Goal: Task Accomplishment & Management: Complete application form

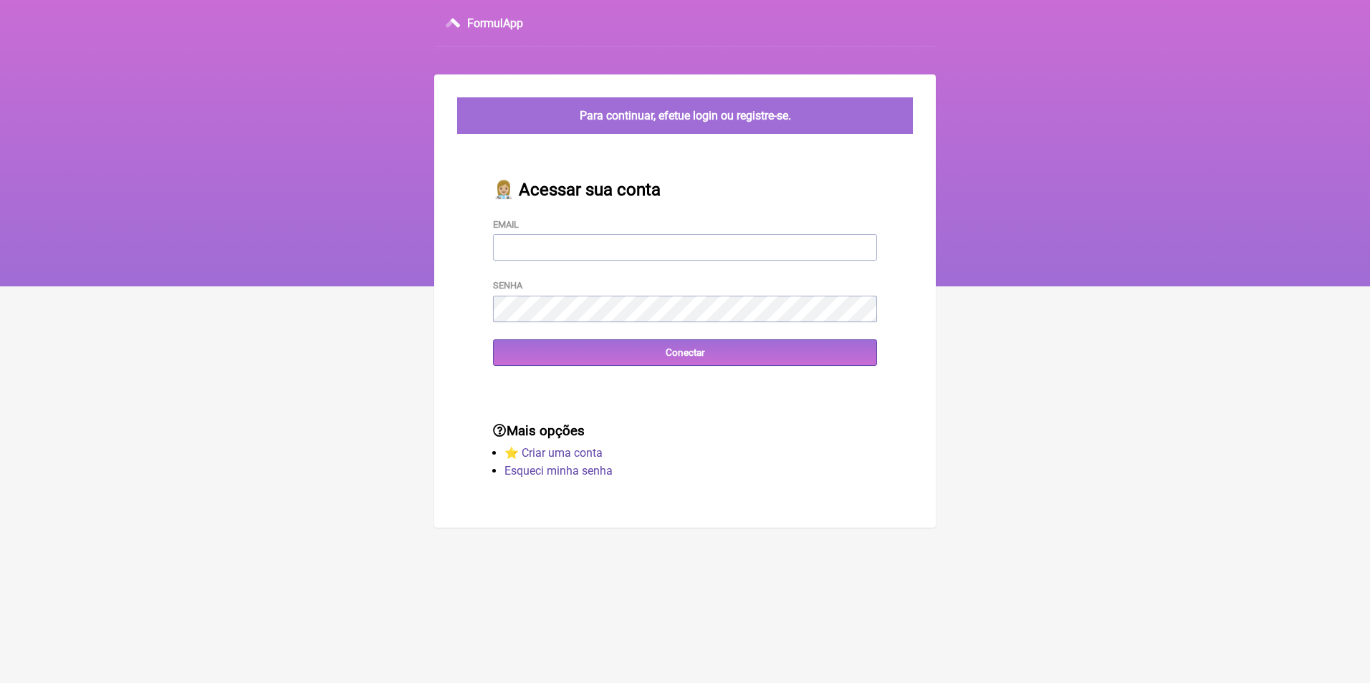
click at [581, 256] on input "Email" at bounding box center [685, 247] width 384 height 27
type input "priscilacrm@hotmail.com"
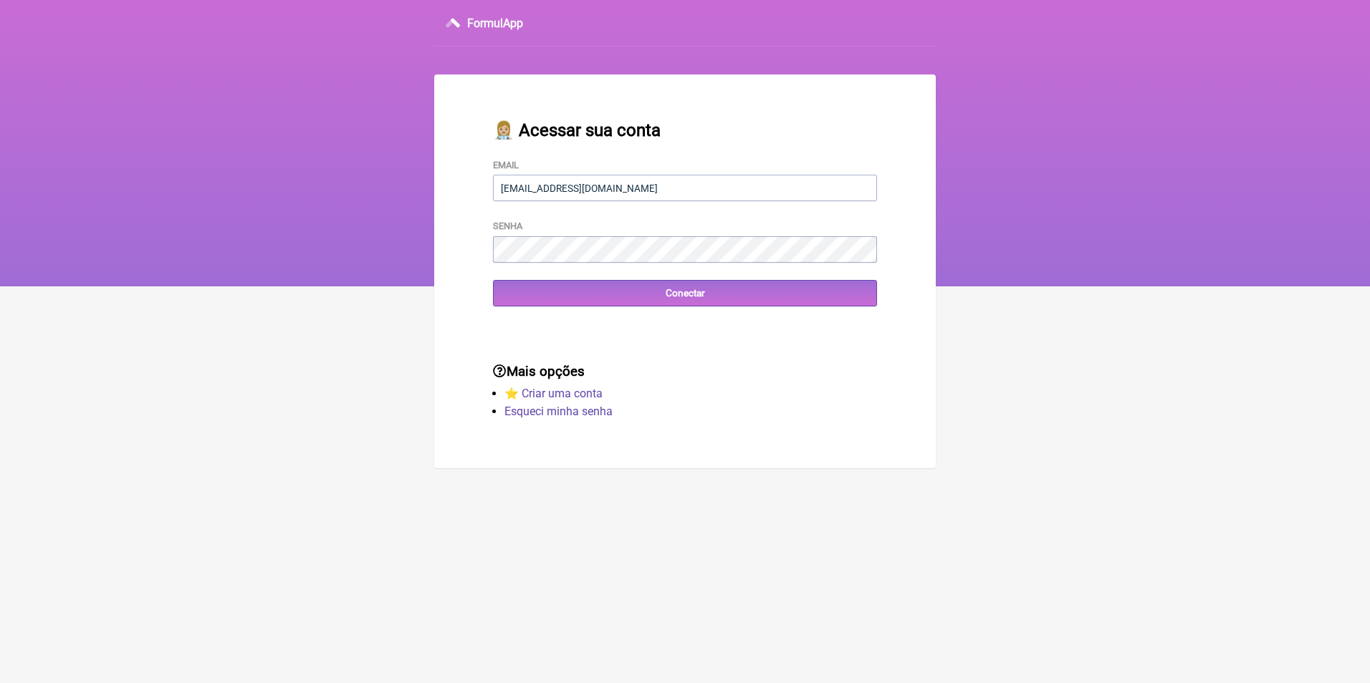
click at [712, 359] on div "Mais opções ⭐️ Criar uma conta Esqueci minha senha" at bounding box center [685, 393] width 430 height 105
click at [692, 297] on input "Conectar" at bounding box center [685, 293] width 384 height 27
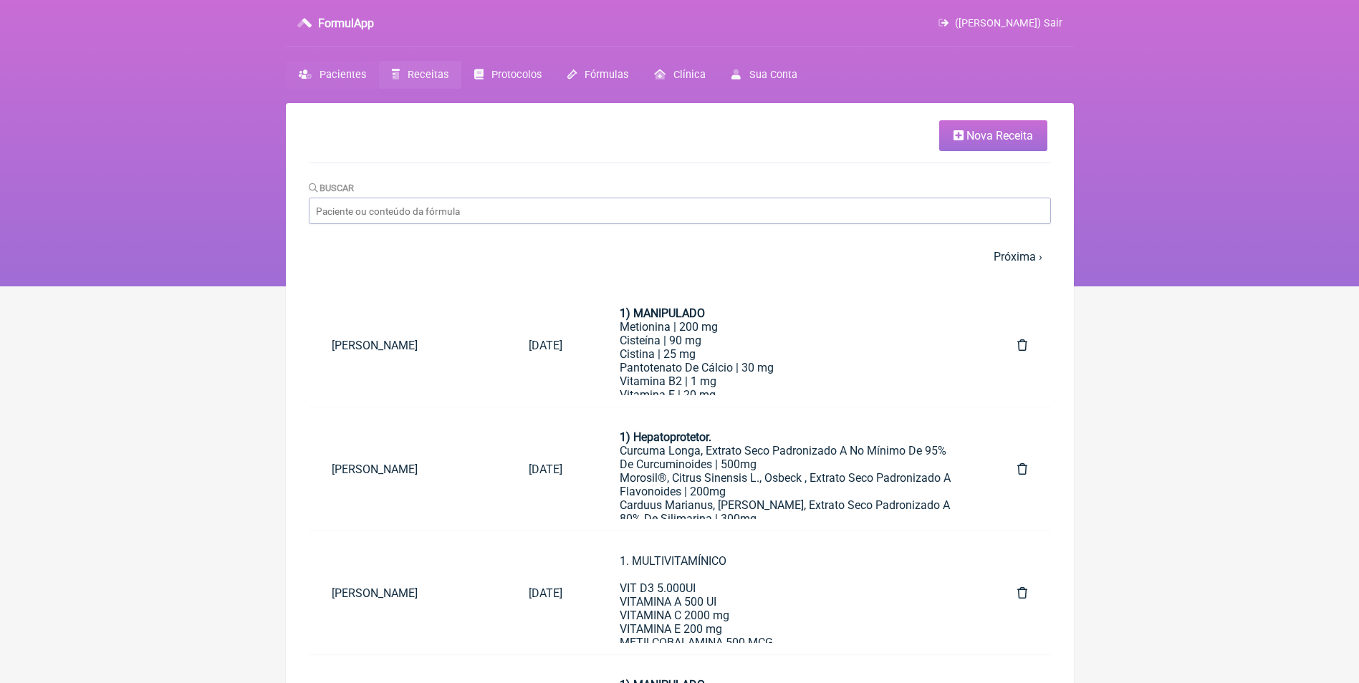
click at [352, 72] on span "Pacientes" at bounding box center [342, 75] width 47 height 12
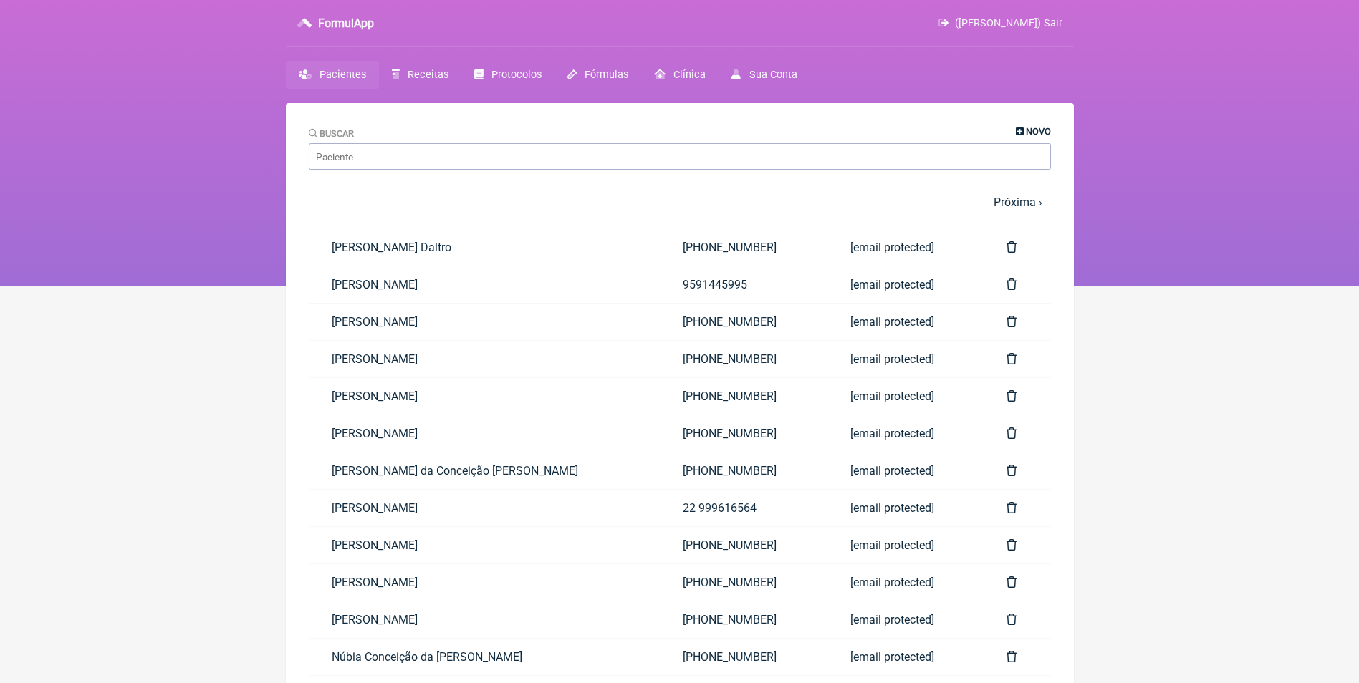
click at [1039, 129] on span "Novo" at bounding box center [1038, 131] width 25 height 11
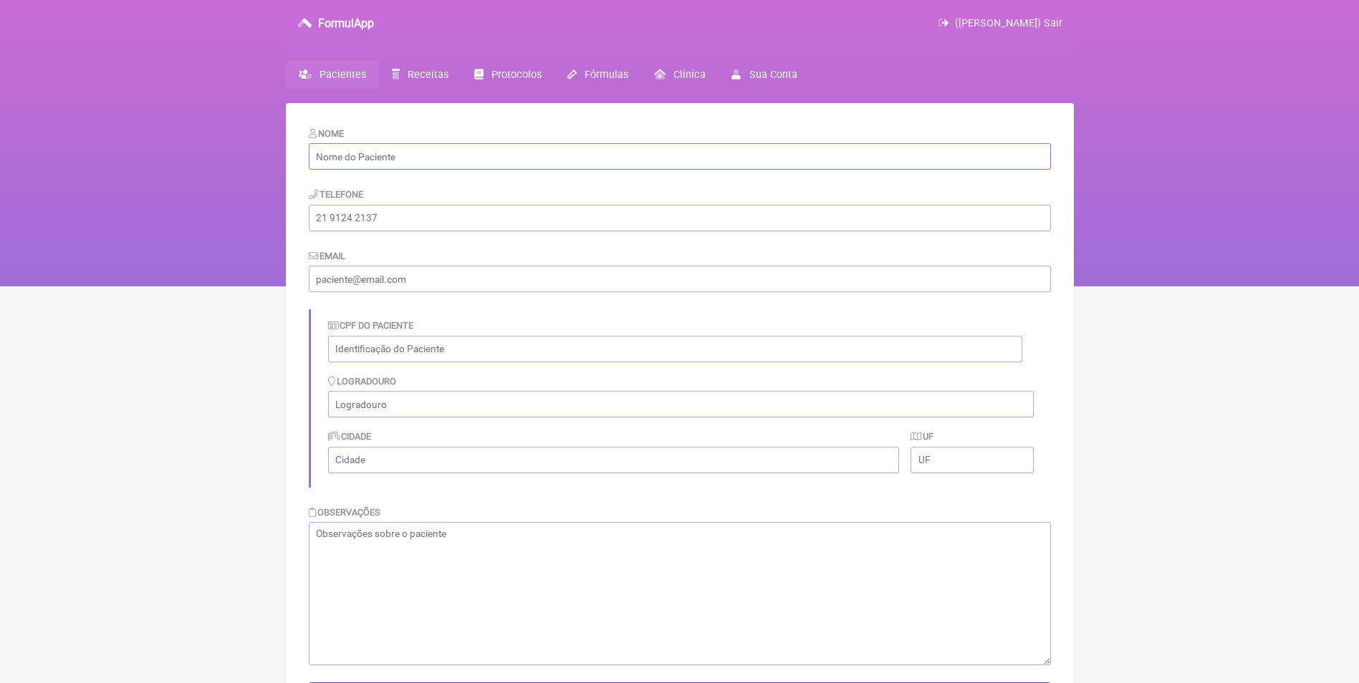
drag, startPoint x: 450, startPoint y: 155, endPoint x: 441, endPoint y: 155, distance: 8.6
click at [450, 155] on input "text" at bounding box center [680, 156] width 742 height 27
paste input "[PERSON_NAME] do Nascimento [PERSON_NAME]."
type input "[PERSON_NAME] do Nascimento [PERSON_NAME]."
click at [365, 213] on input "tel" at bounding box center [680, 218] width 742 height 27
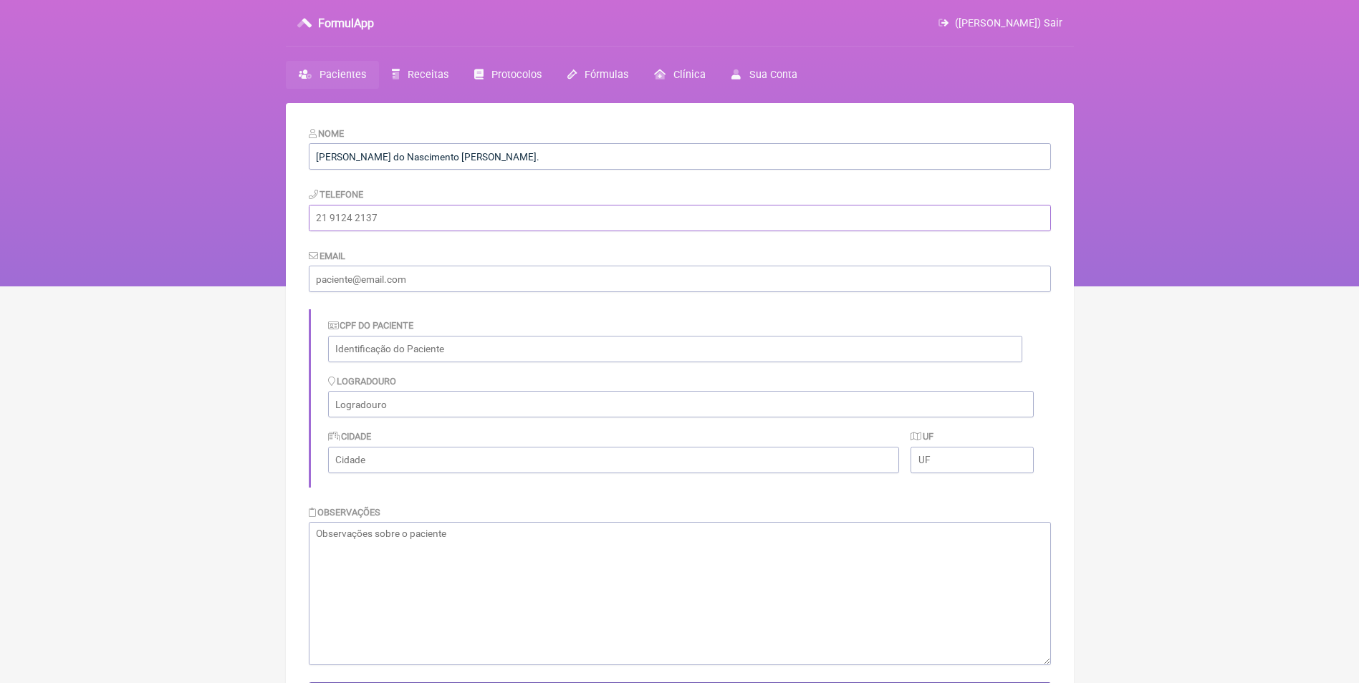
click at [375, 222] on input "tel" at bounding box center [680, 218] width 742 height 27
paste input "(21) 99490-0159"
type input "(21) 99490-0159"
click at [373, 267] on input "email" at bounding box center [680, 279] width 742 height 27
paste input "felipesimas89@gmail.com"
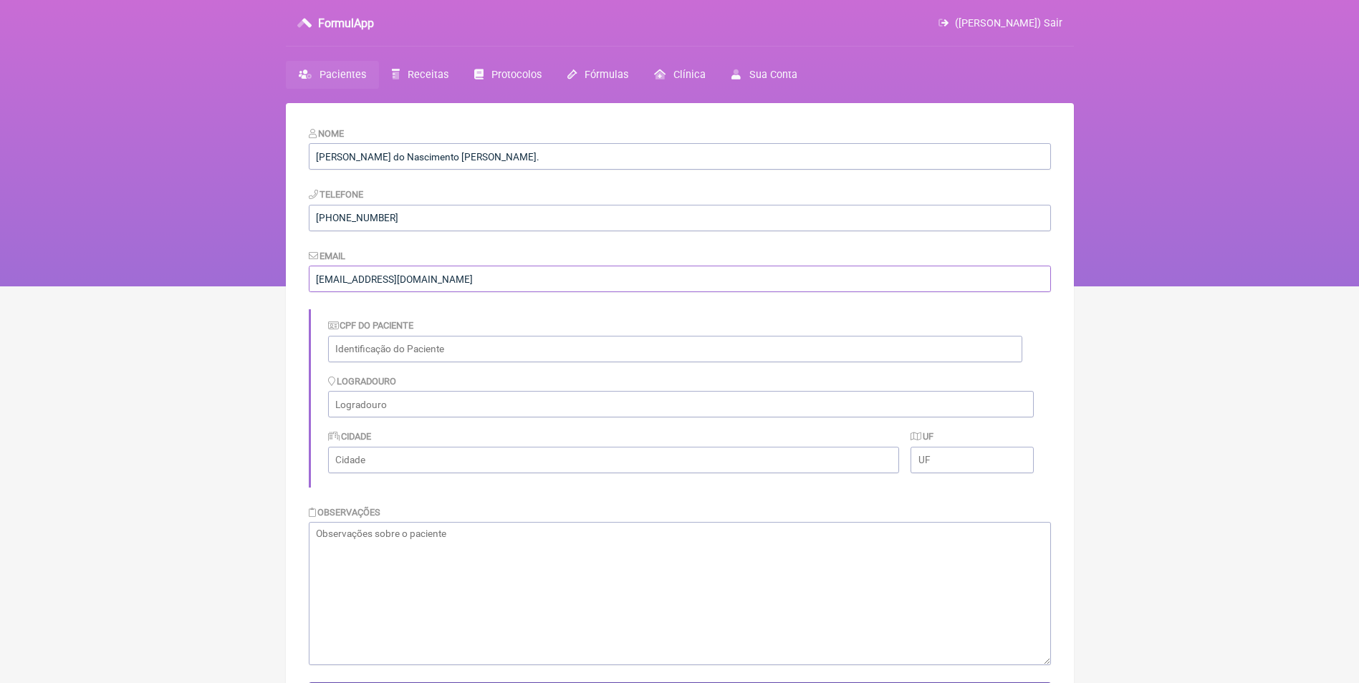
type input "felipesimas89@gmail.com"
click at [457, 549] on textarea at bounding box center [680, 593] width 742 height 143
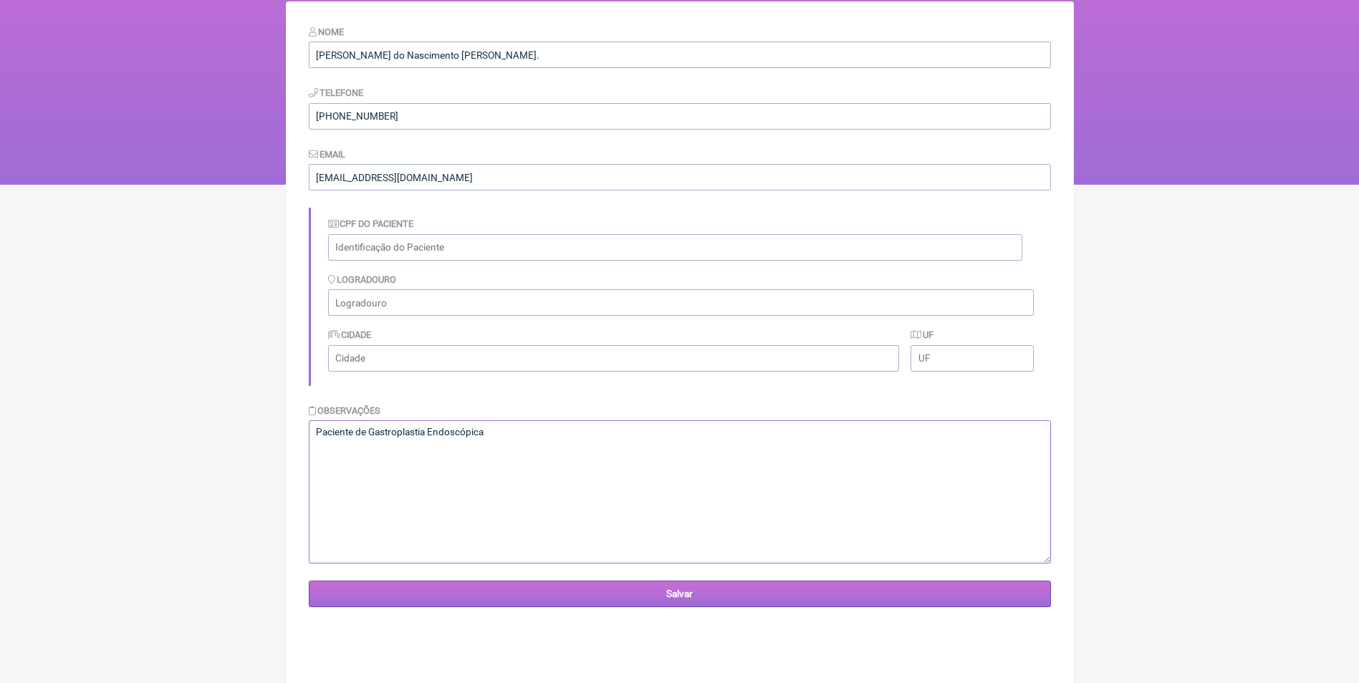
scroll to position [103, 0]
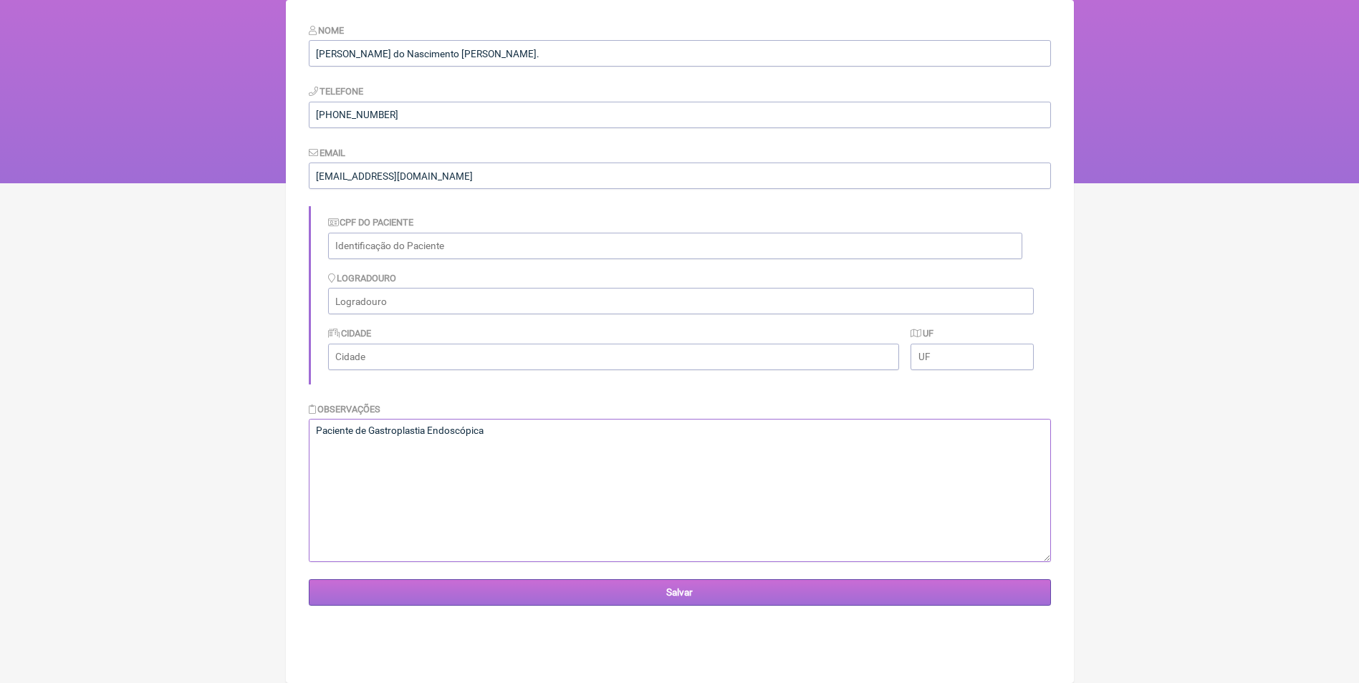
type textarea "Paciente de Gastroplastia Endoscópica"
click at [685, 593] on input "Salvar" at bounding box center [680, 592] width 742 height 27
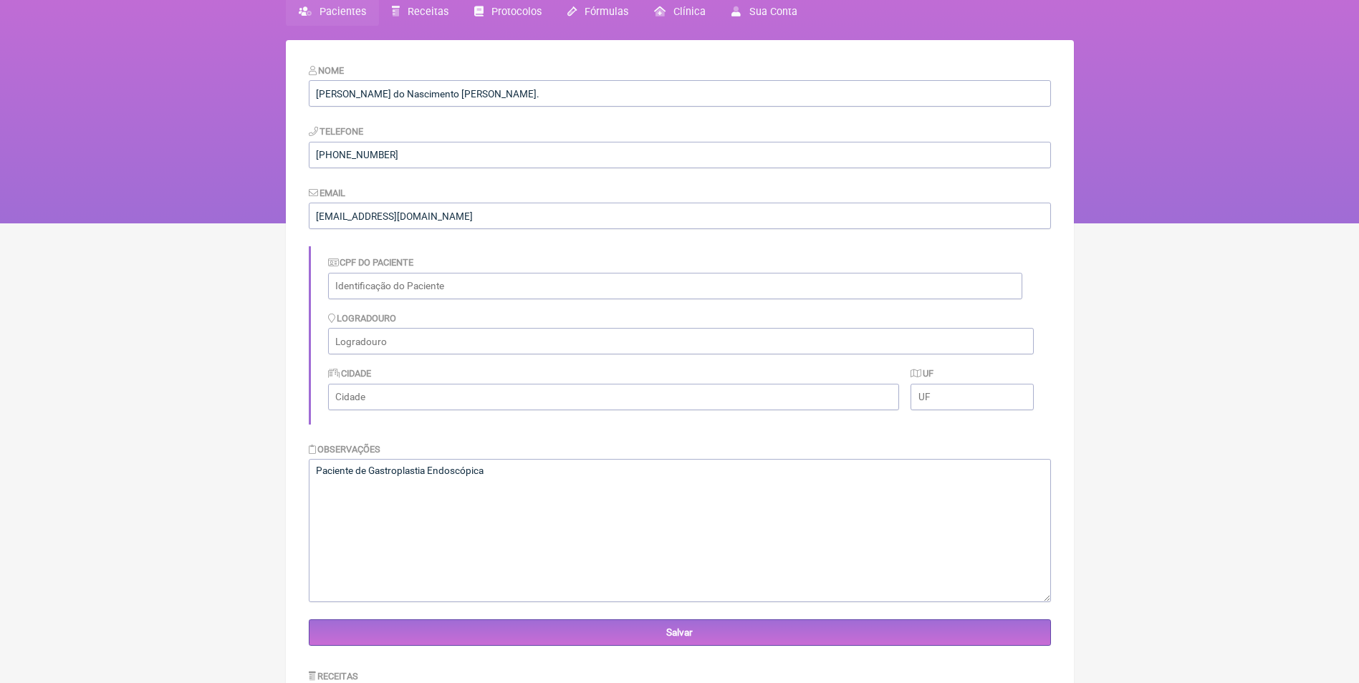
scroll to position [107, 0]
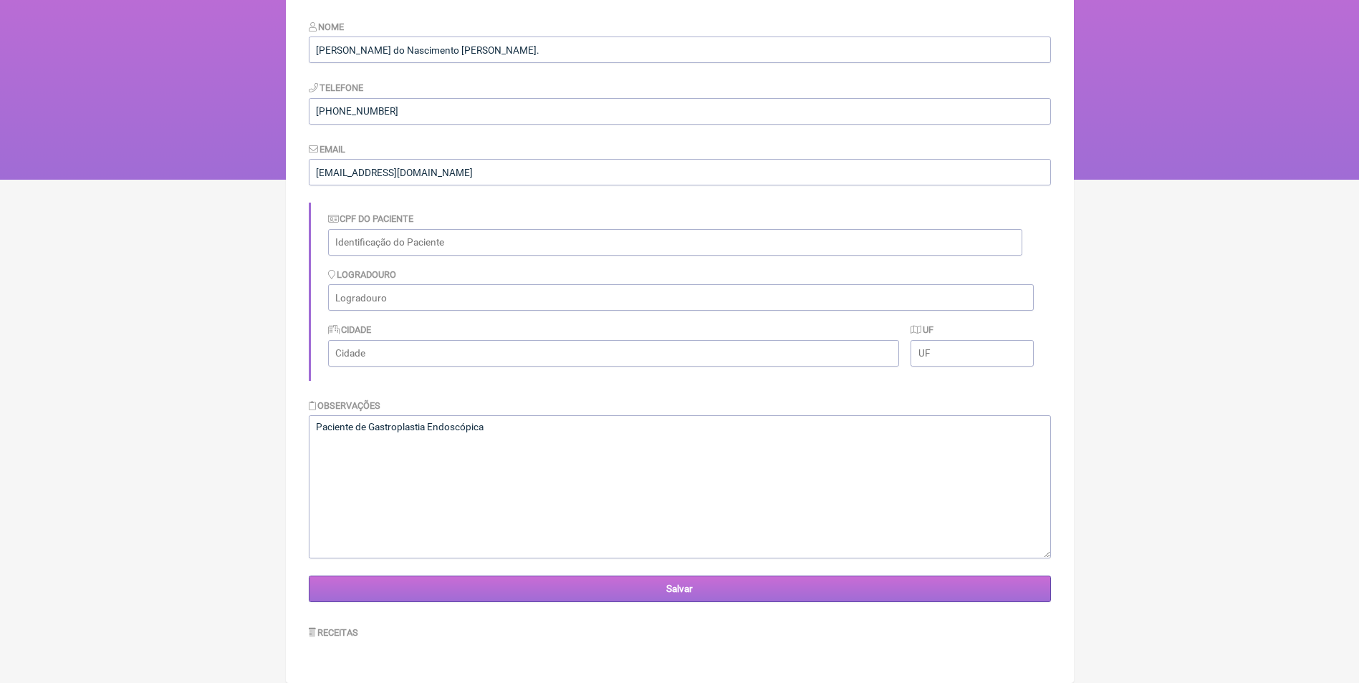
click at [685, 591] on input "Salvar" at bounding box center [680, 589] width 742 height 27
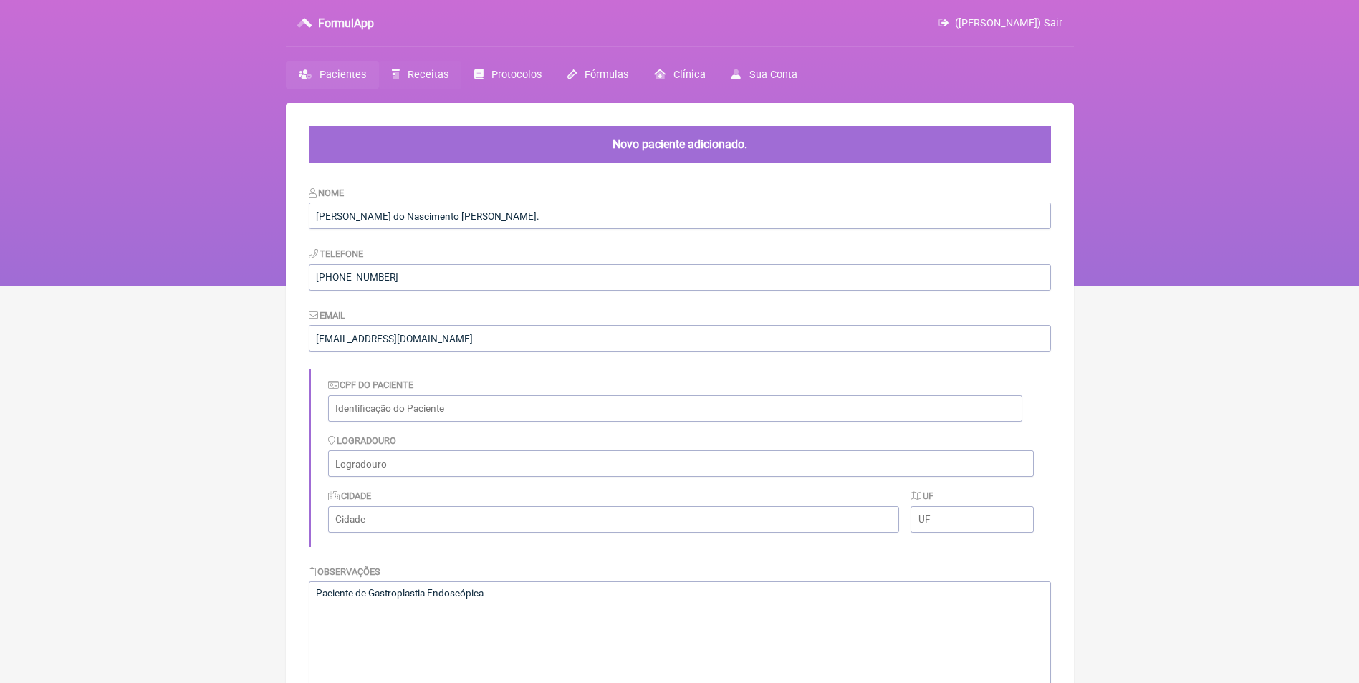
click at [414, 75] on span "Receitas" at bounding box center [428, 75] width 41 height 12
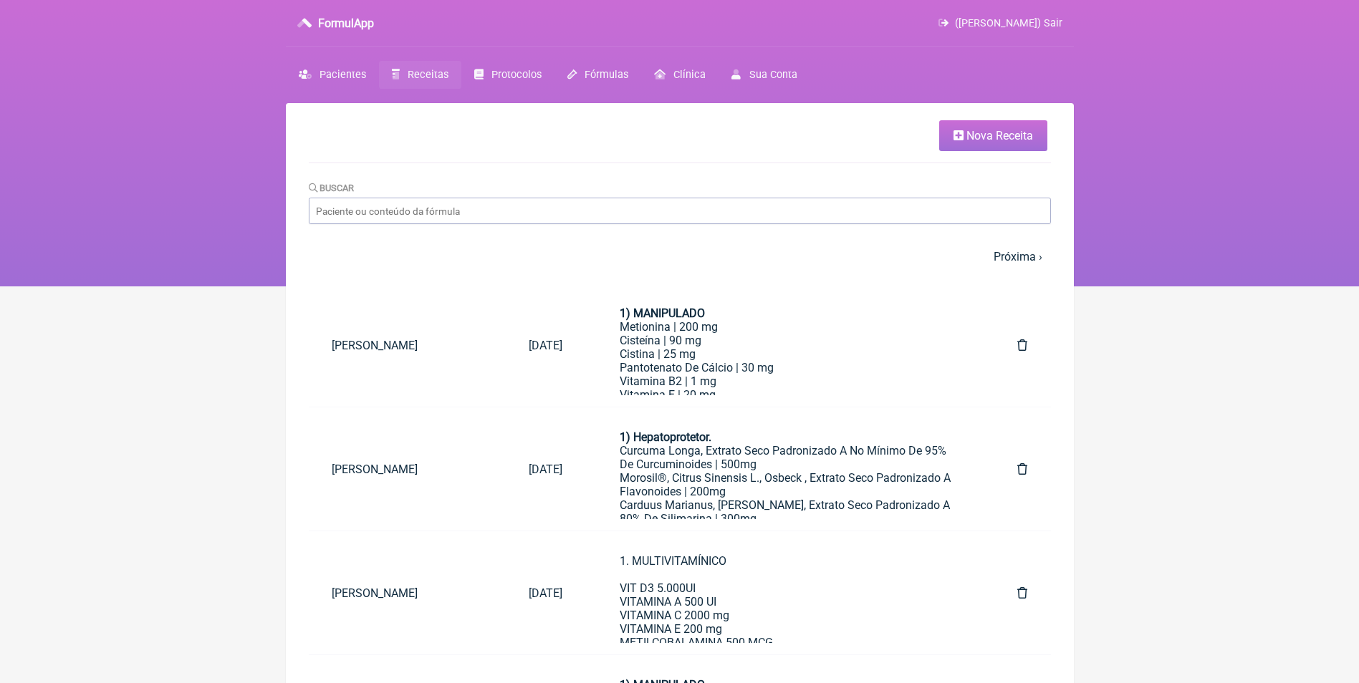
click at [976, 138] on span "Nova Receita" at bounding box center [999, 136] width 67 height 14
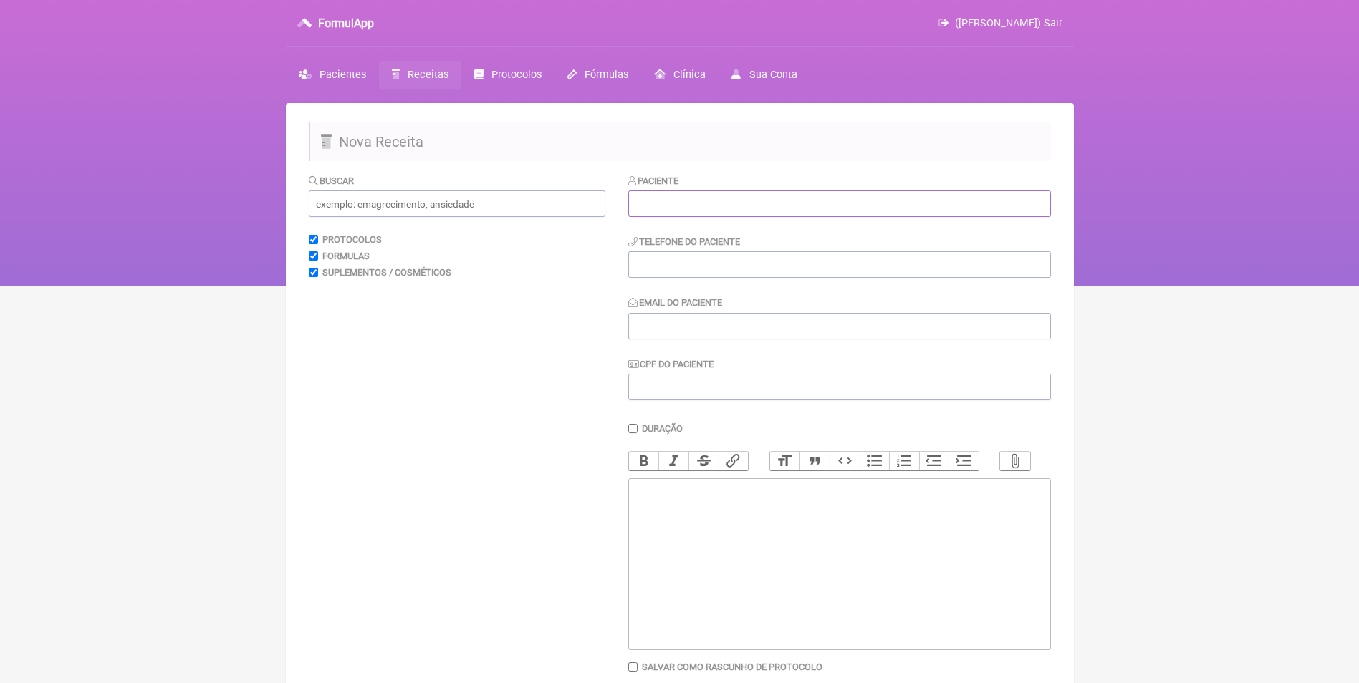
click at [729, 210] on input "text" at bounding box center [839, 204] width 423 height 27
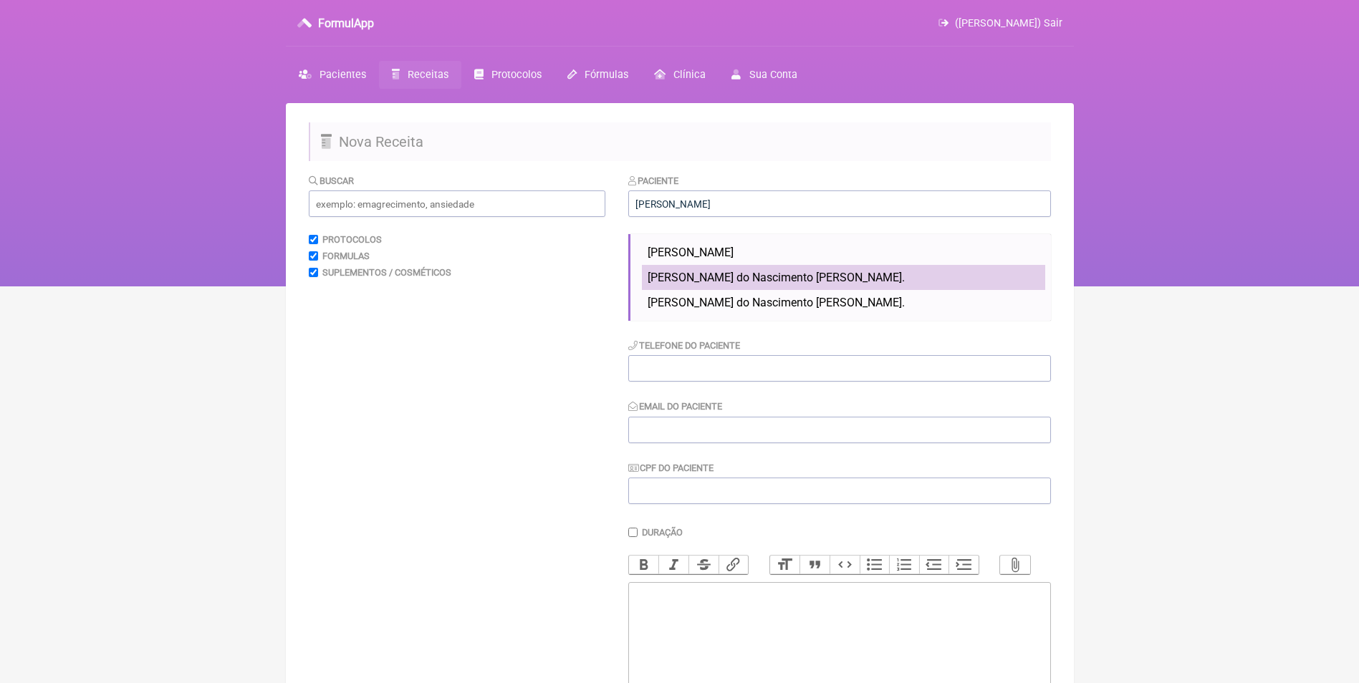
click at [718, 279] on span "Felipe Simas do Nascimento Luciano." at bounding box center [776, 278] width 257 height 14
type input "Felipe Simas do Nascimento Luciano."
type input "(21) 99490-0159"
type input "felipesimas89@gmail.com"
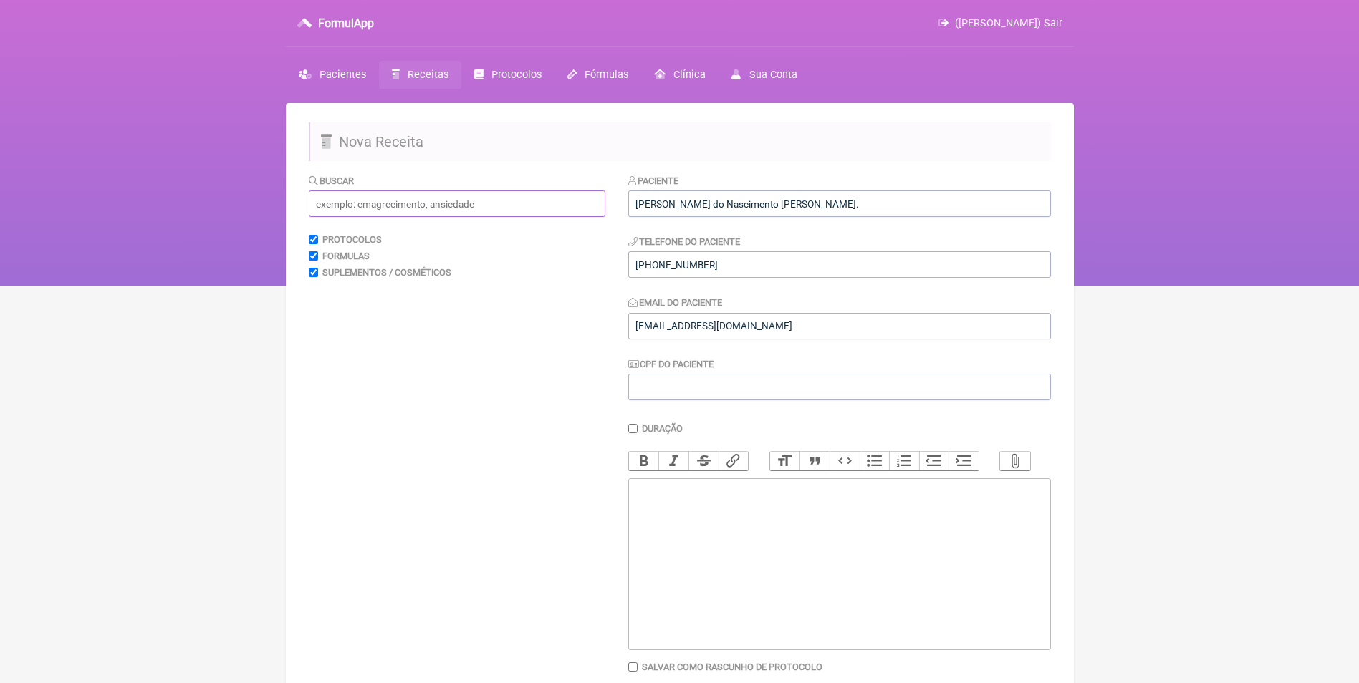
click at [493, 206] on input "text" at bounding box center [457, 204] width 297 height 27
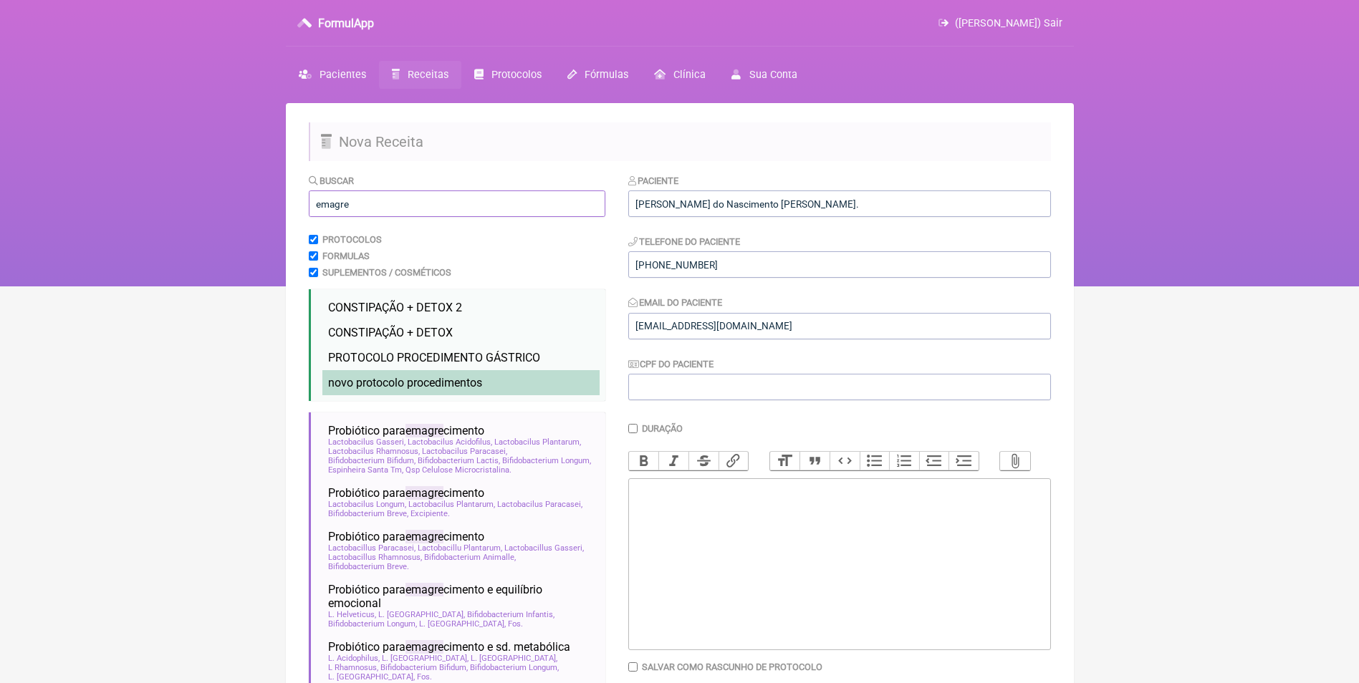
type input "emagre"
click at [354, 377] on span "novo protocolo procedimentos" at bounding box center [405, 383] width 154 height 14
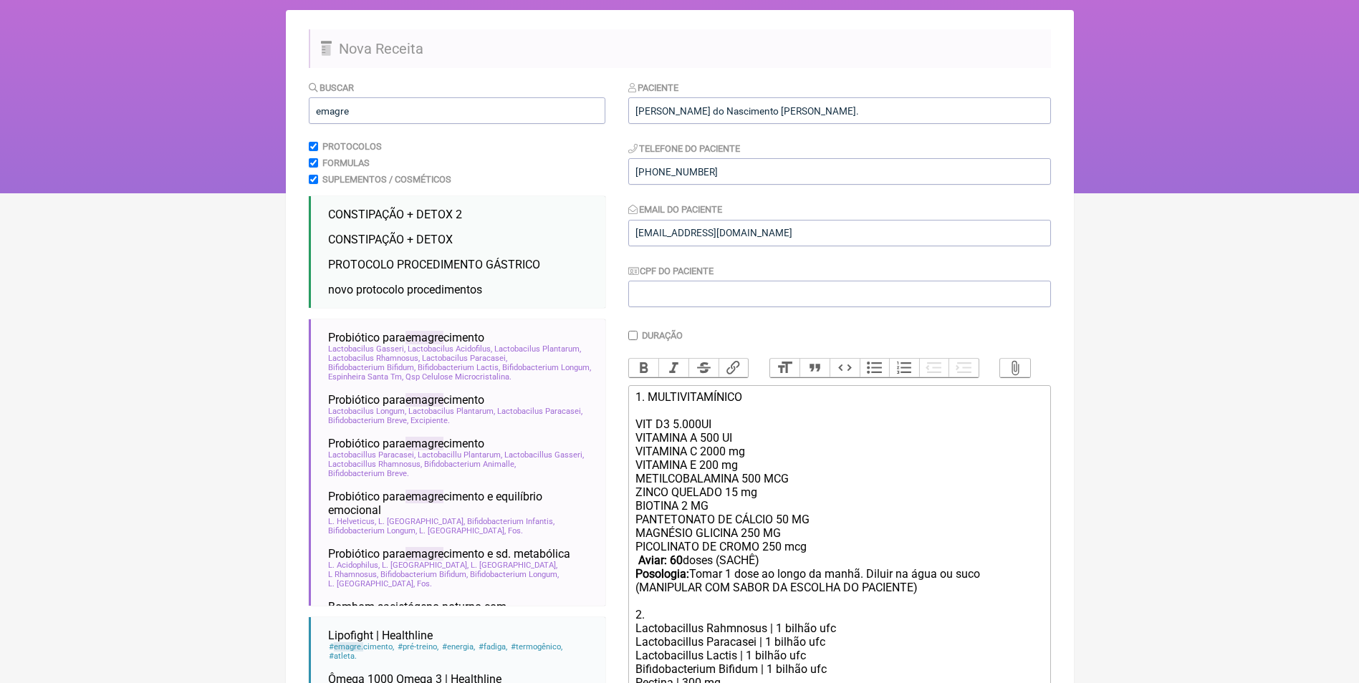
scroll to position [215, 0]
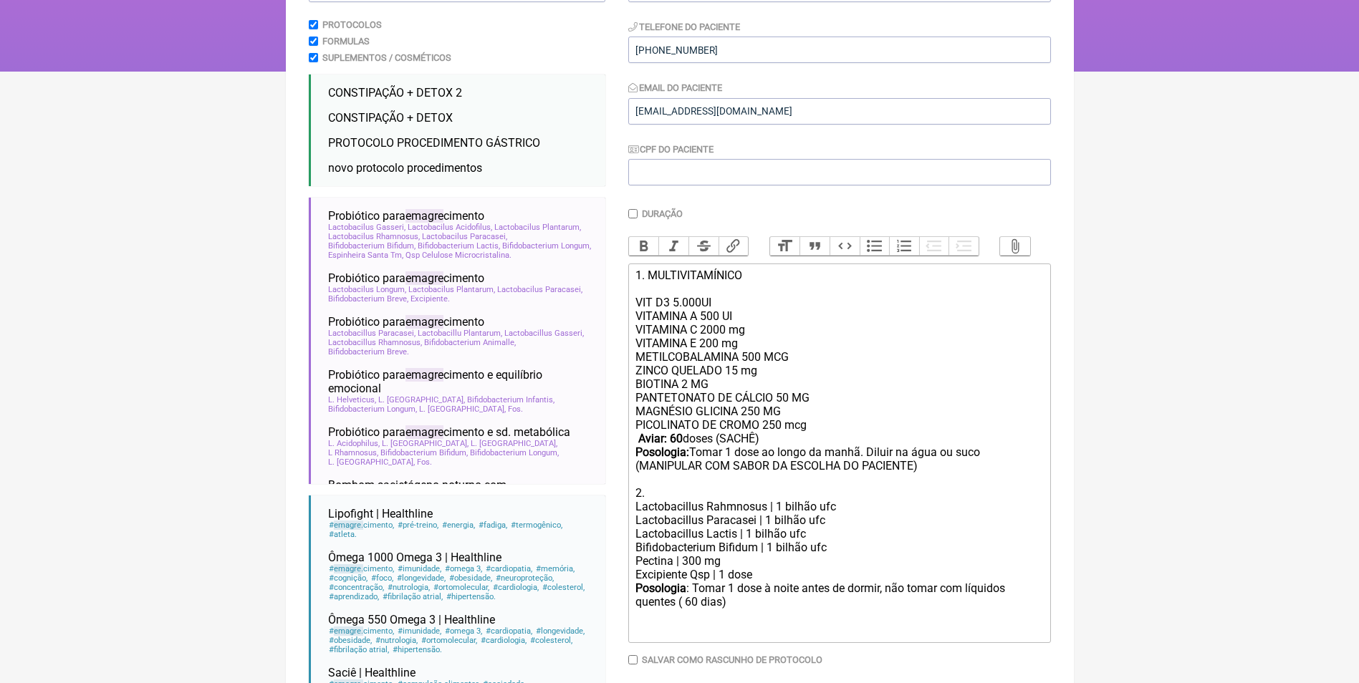
click at [863, 463] on div "PANTETONATO DE CÁLCIO 50 MG MAGNÉSIO GLICINA 250 MG PICOLINATO DE CROMO 250 mcg…" at bounding box center [838, 445] width 407 height 109
click at [888, 458] on div "PANTETONATO DE CÁLCIO 50 MG MAGNÉSIO GLICINA 250 MG PICOLINATO DE CROMO 250 mcg…" at bounding box center [838, 445] width 407 height 109
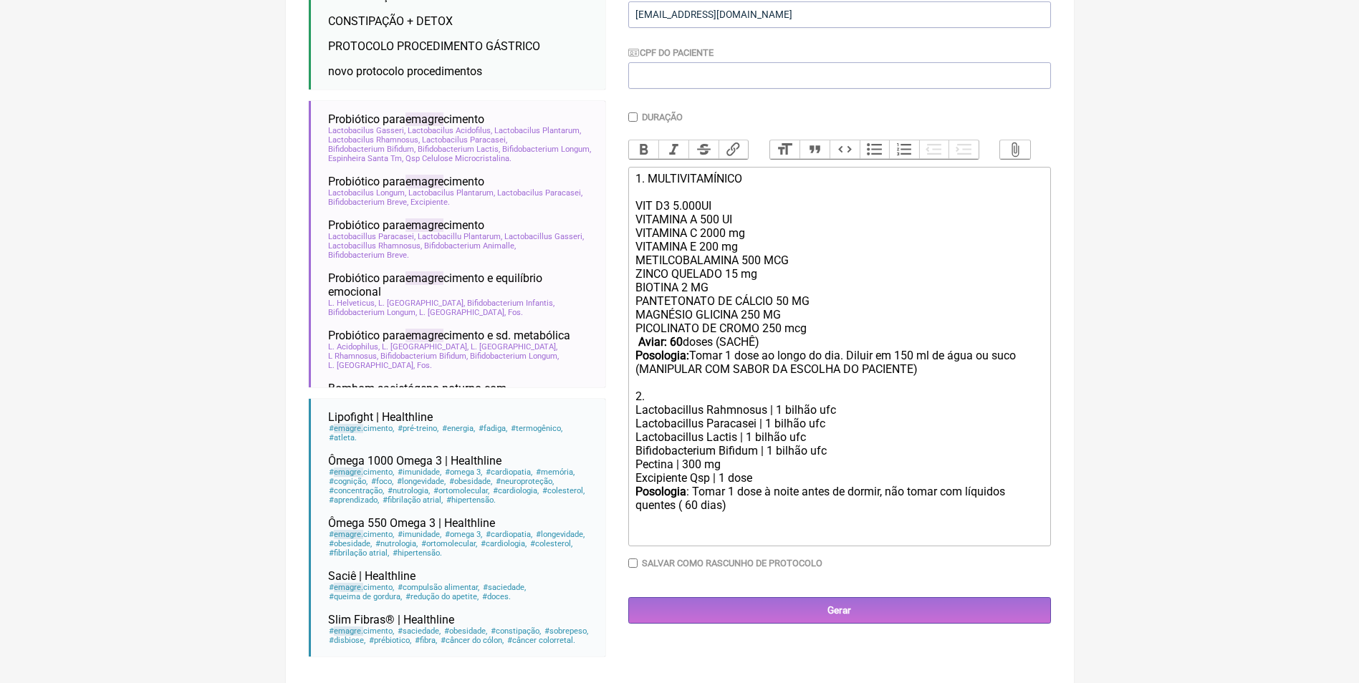
scroll to position [319, 0]
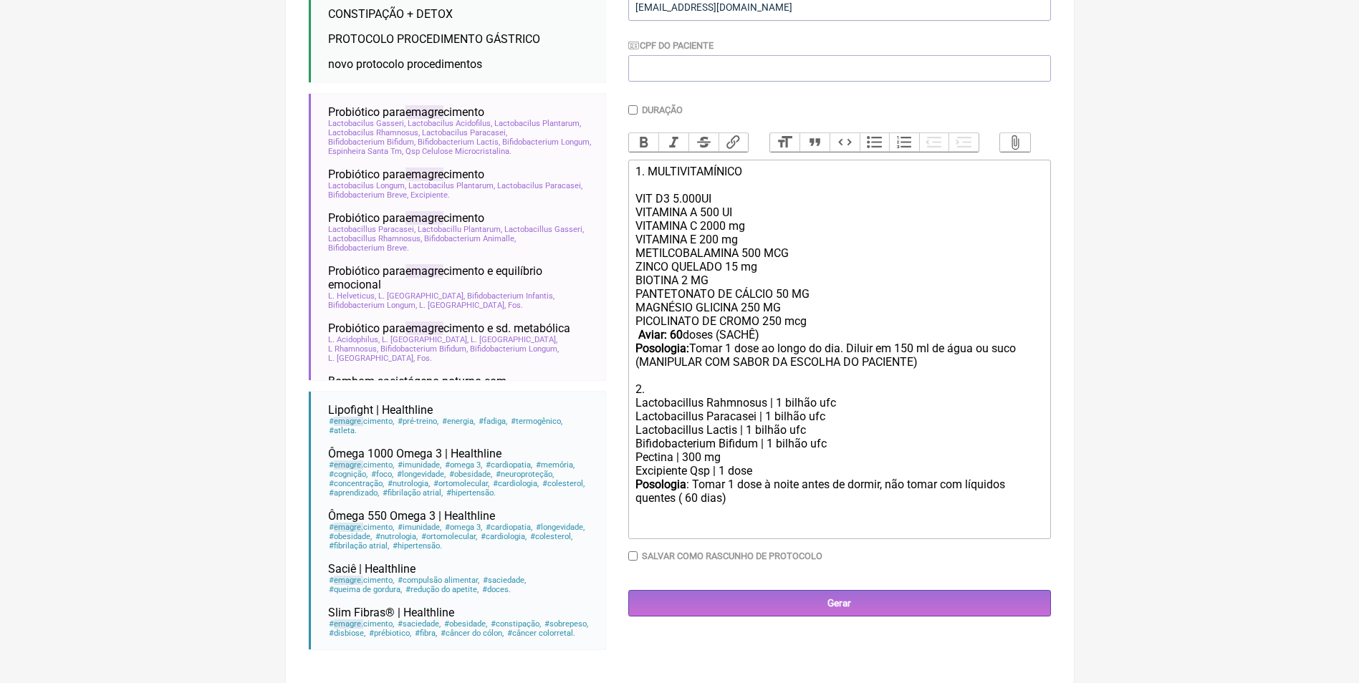
click at [678, 342] on strong "Aviar: 60" at bounding box center [660, 335] width 44 height 14
click at [702, 512] on div "Posologia : Tomar 1 dose à noite antes de dormir, não tomar com líquidos quente…" at bounding box center [838, 506] width 407 height 56
type trix-editor "<div>1. MULTIVITAMÍNICO<br><br>VIT D3 5.000UI<br>VITAMINA A 500 UI<br>&nbsp;VIT…"
click at [841, 617] on input "Gerar" at bounding box center [839, 603] width 423 height 27
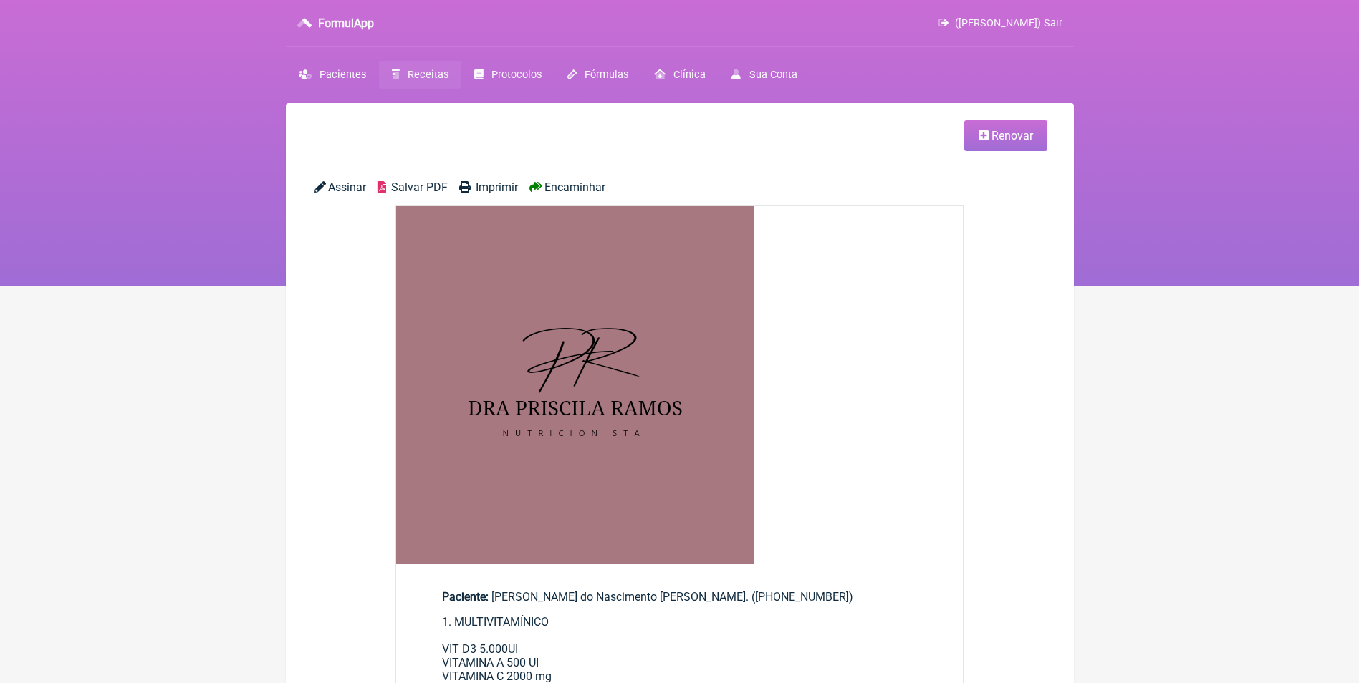
click at [579, 188] on span "Encaminhar" at bounding box center [574, 188] width 61 height 14
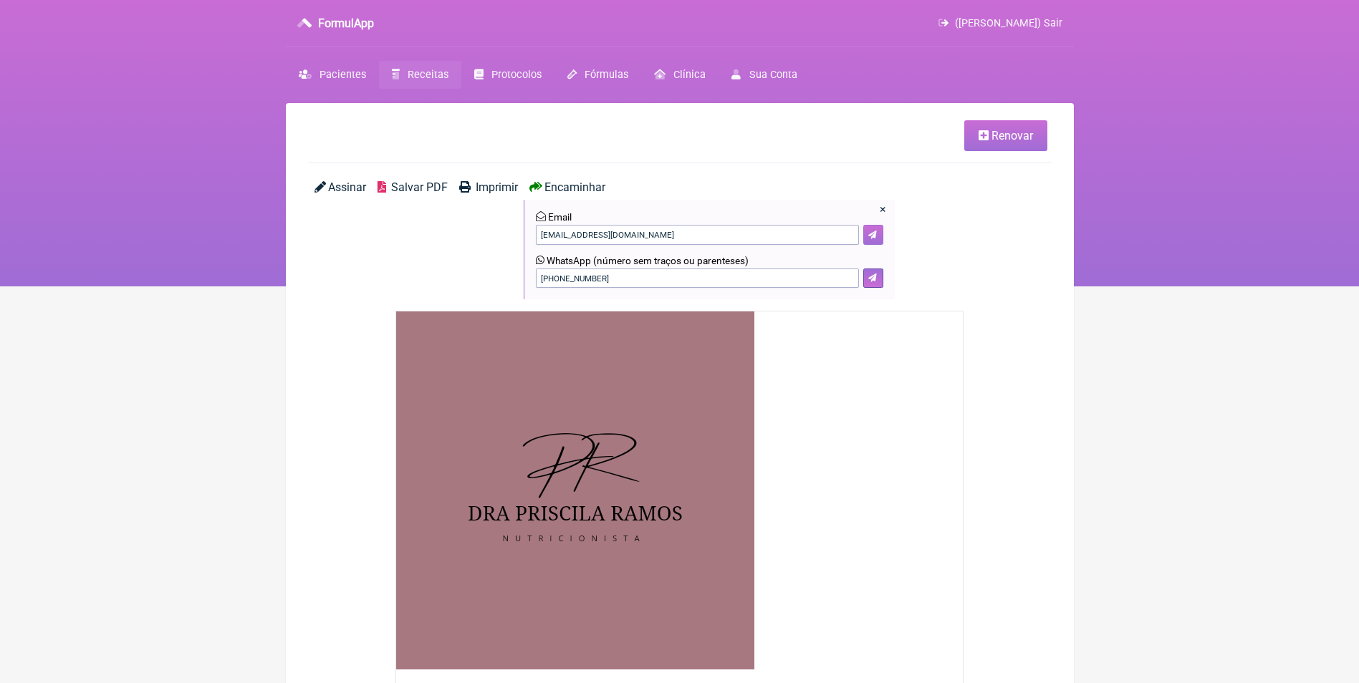
click at [877, 230] on button at bounding box center [873, 235] width 20 height 20
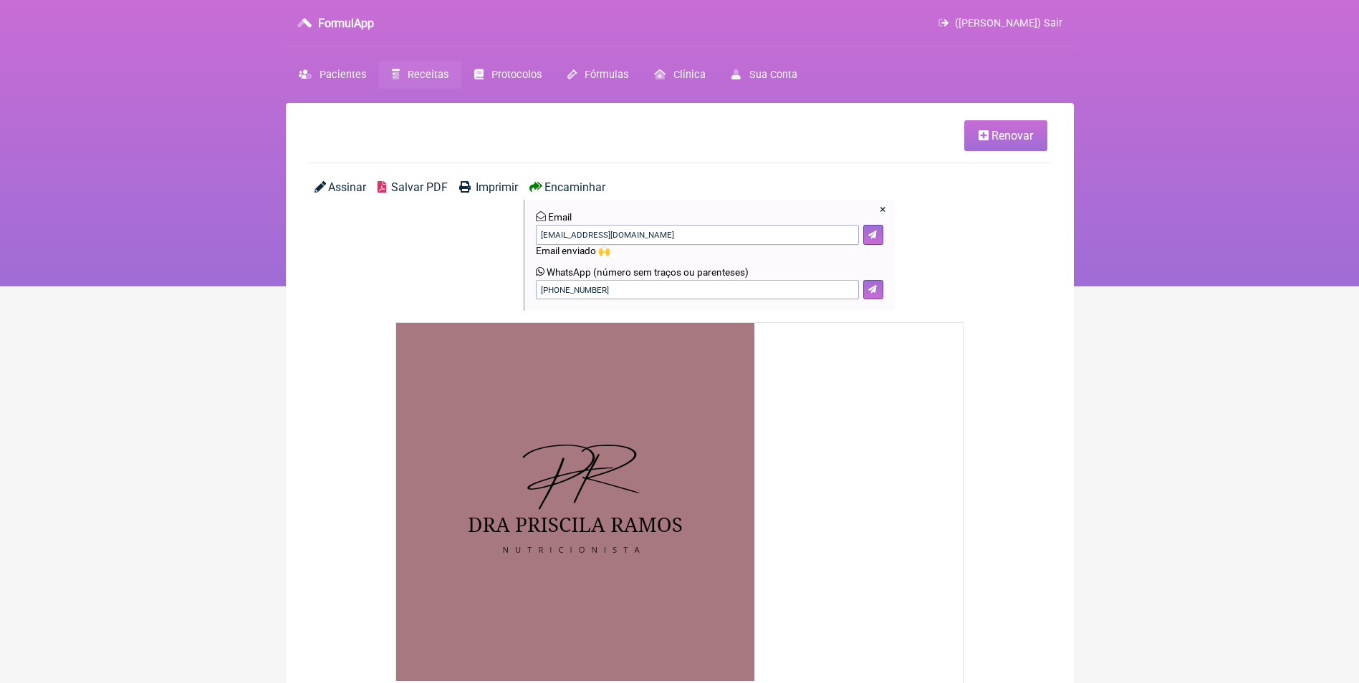
click at [1054, 22] on span "(Priscila Ramos Miranda Pinheiro) Sair" at bounding box center [1008, 23] width 107 height 12
